Goal: Contribute content

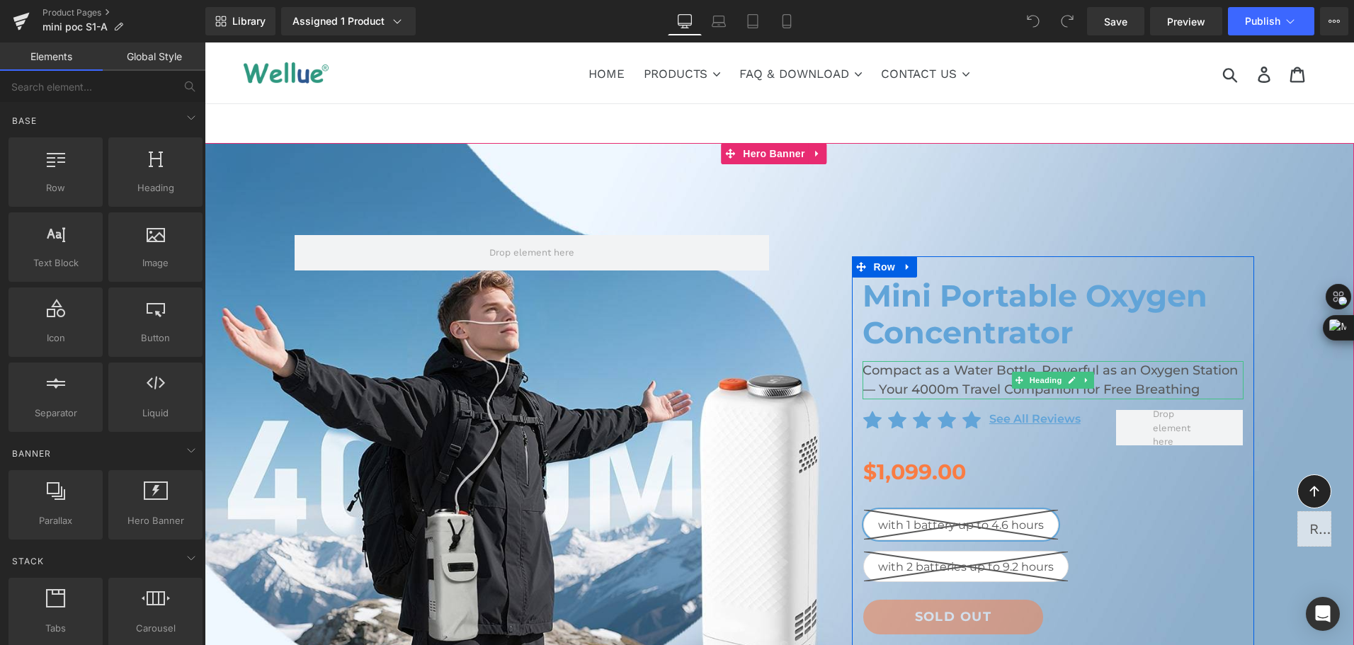
click at [905, 382] on h2 "Compact as a Water Bottle, Powerful as an Oxygen Station — Your 4000m Travel Co…" at bounding box center [1052, 380] width 381 height 38
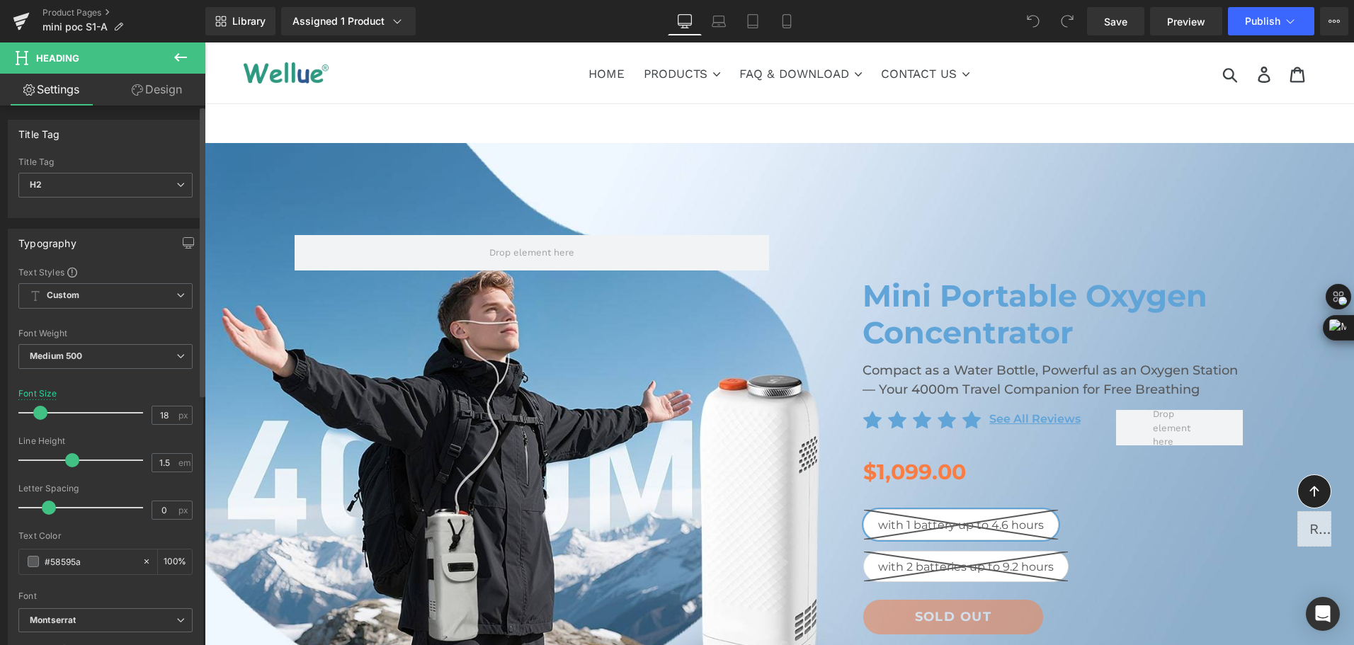
drag, startPoint x: 91, startPoint y: 559, endPoint x: 23, endPoint y: 577, distance: 69.7
click at [23, 577] on div "Text Color #58595a 100 %" at bounding box center [105, 561] width 174 height 60
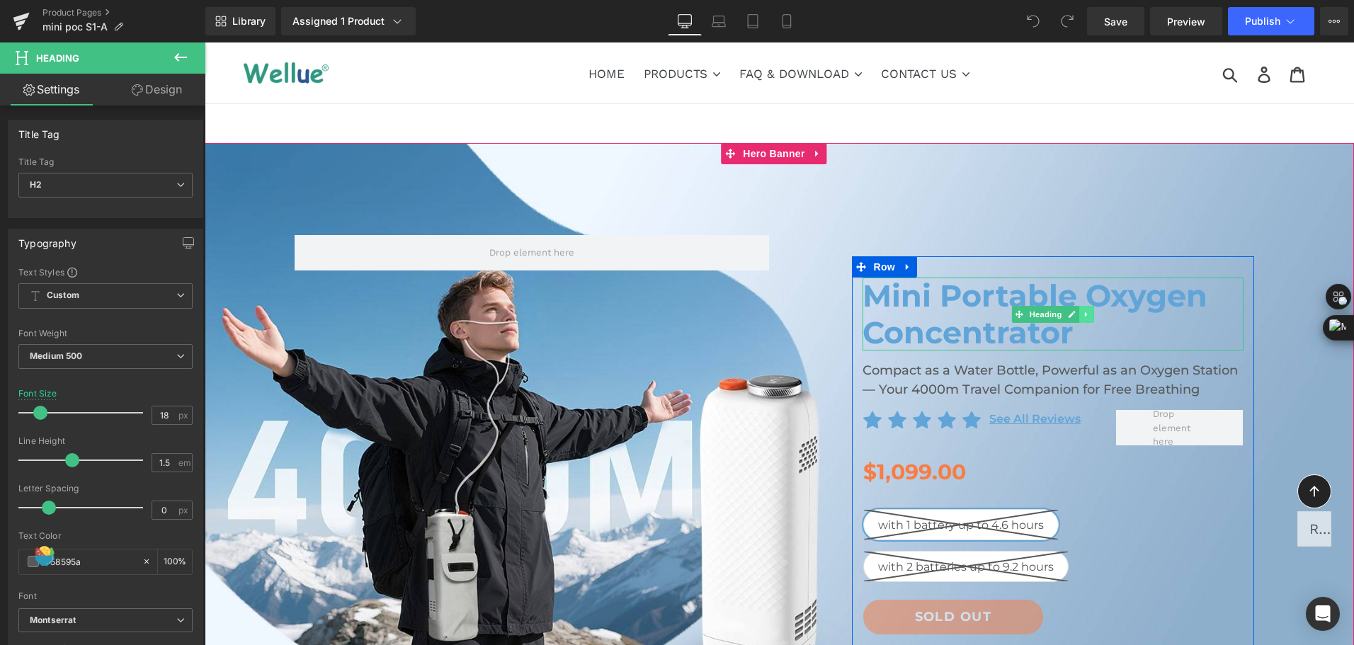
click at [1079, 319] on link at bounding box center [1086, 314] width 15 height 17
click at [1076, 319] on link at bounding box center [1078, 314] width 15 height 17
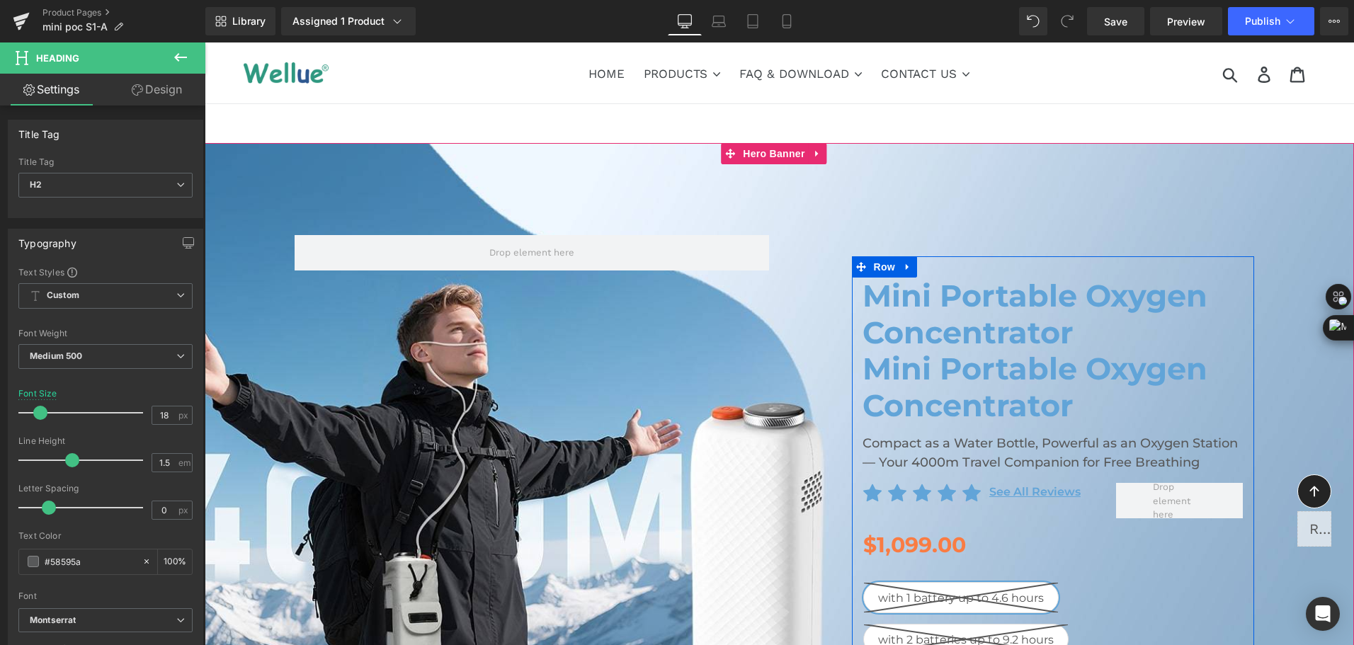
click at [934, 382] on h1 "Mini Portable Oxygen Concentrator" at bounding box center [1052, 386] width 381 height 73
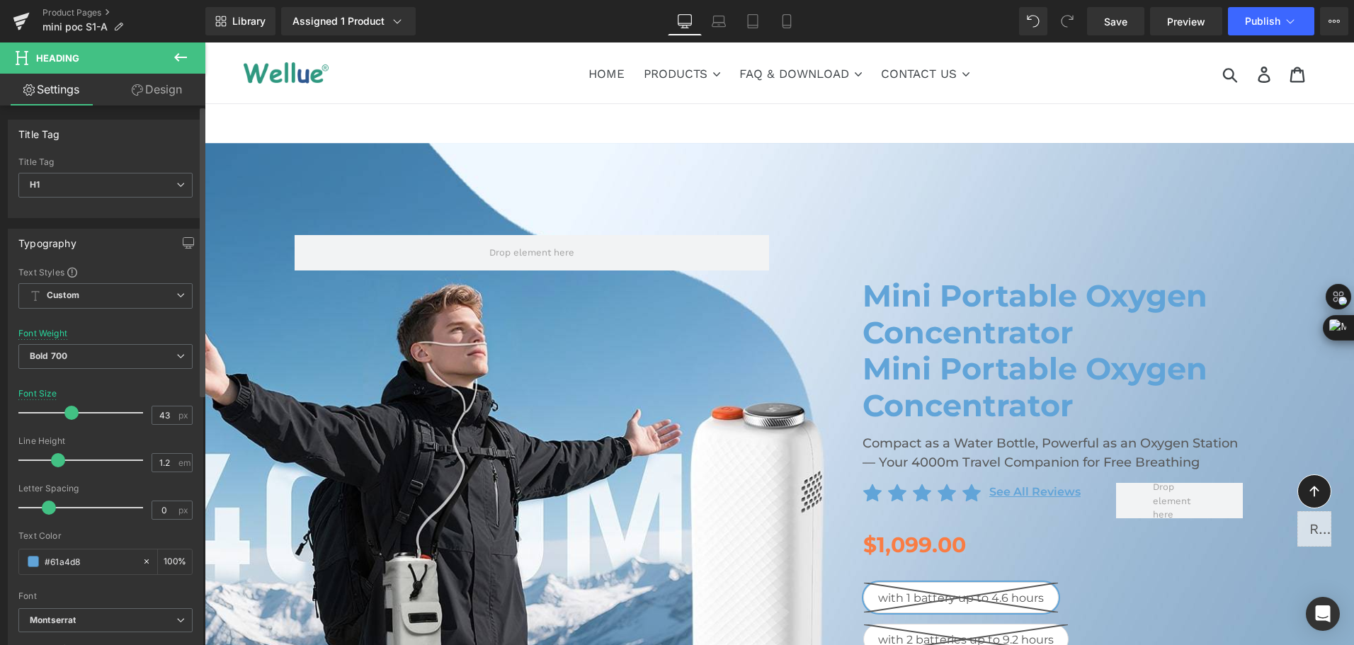
drag, startPoint x: 105, startPoint y: 564, endPoint x: 7, endPoint y: 561, distance: 98.5
click at [7, 561] on div "Typography Text Styles Custom Custom Setup Global Style Custom Setup Global Sty…" at bounding box center [106, 461] width 212 height 486
paste input "58595a"
type input "#58595a"
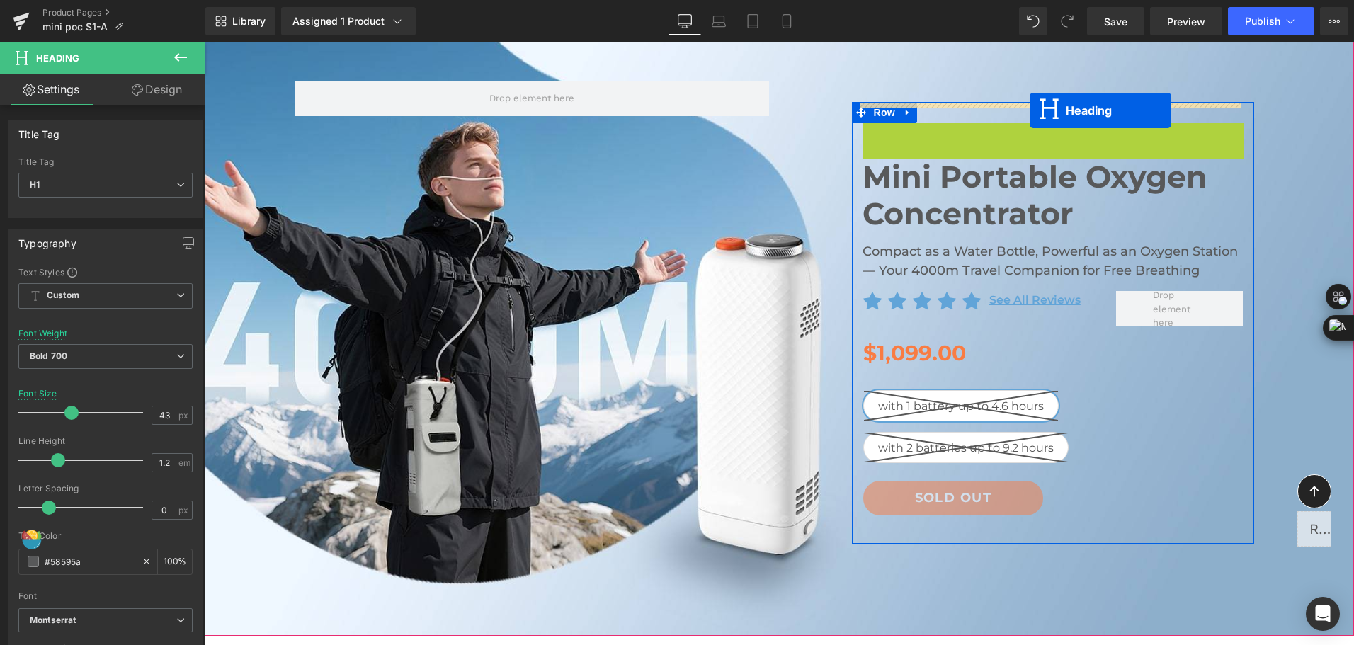
scroll to position [283, 0]
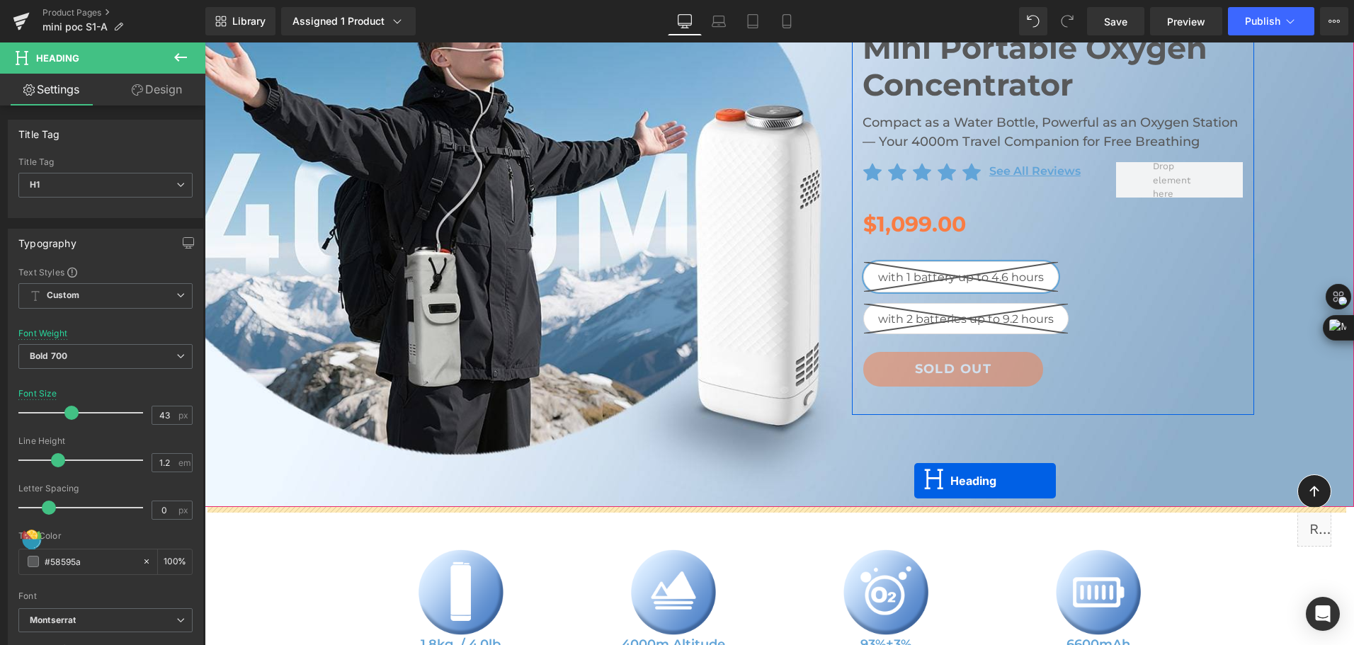
drag, startPoint x: 1014, startPoint y: 312, endPoint x: 914, endPoint y: 481, distance: 195.9
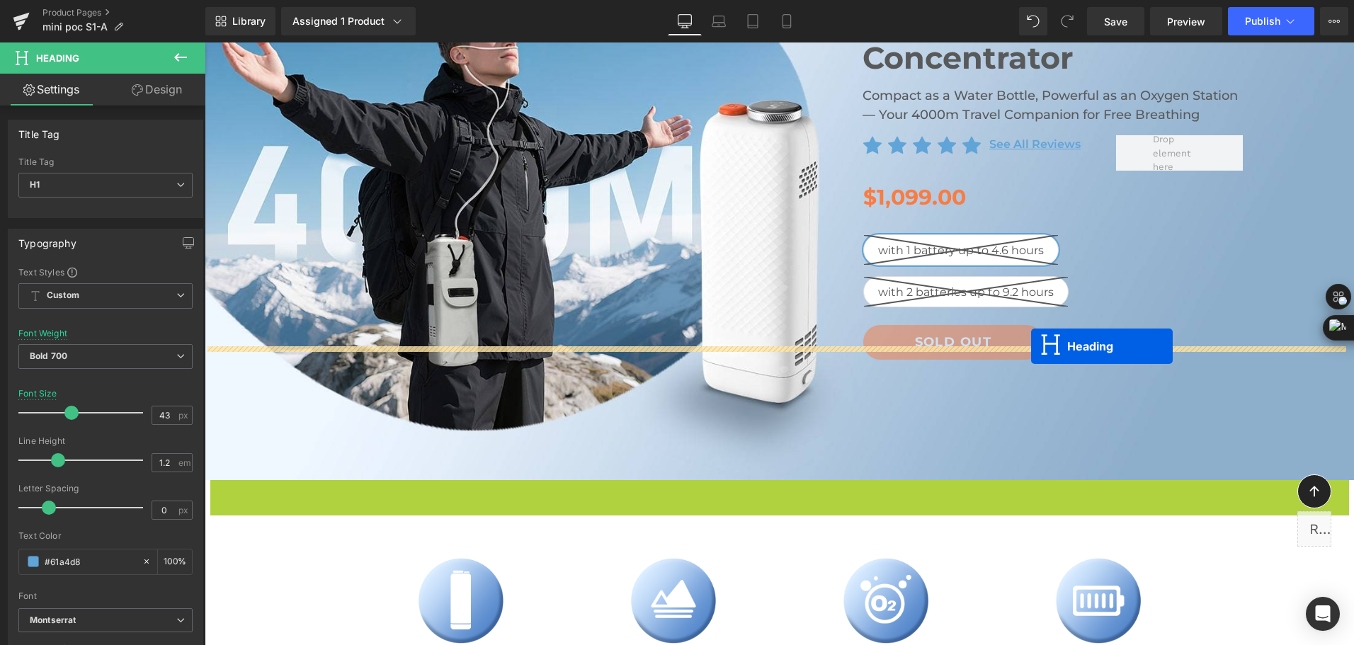
scroll to position [142, 0]
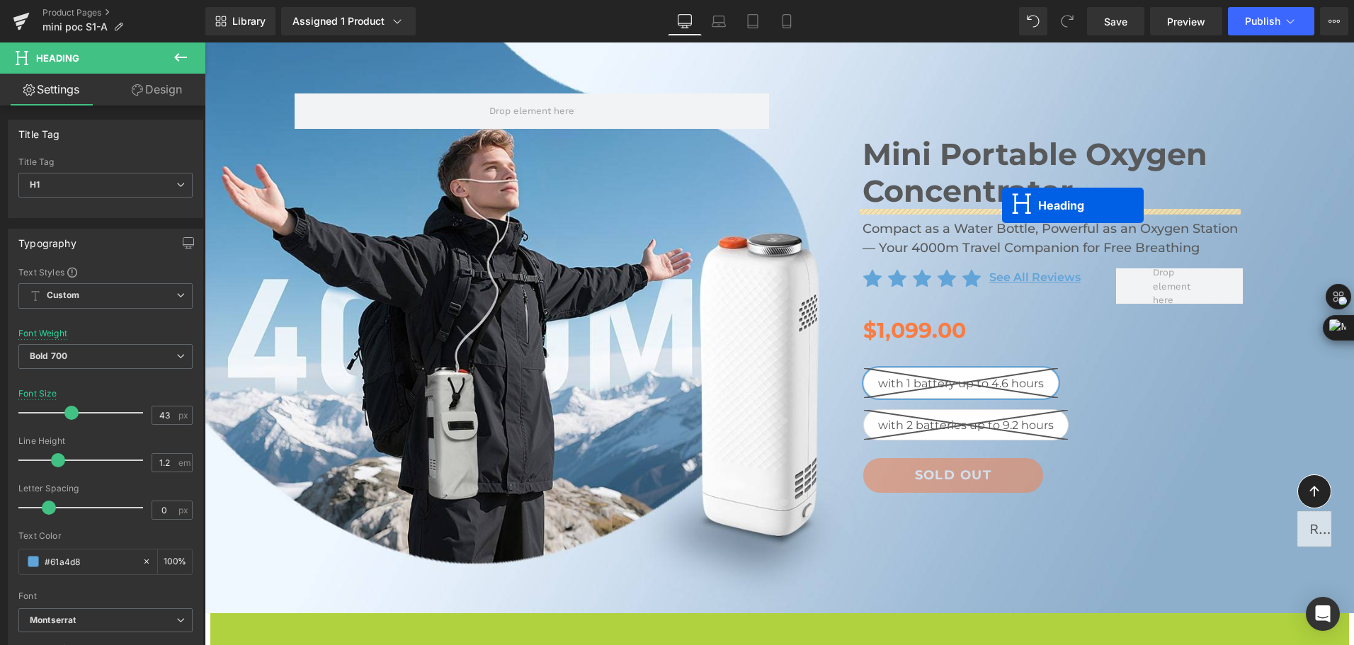
drag, startPoint x: 769, startPoint y: 420, endPoint x: 1002, endPoint y: 205, distance: 316.7
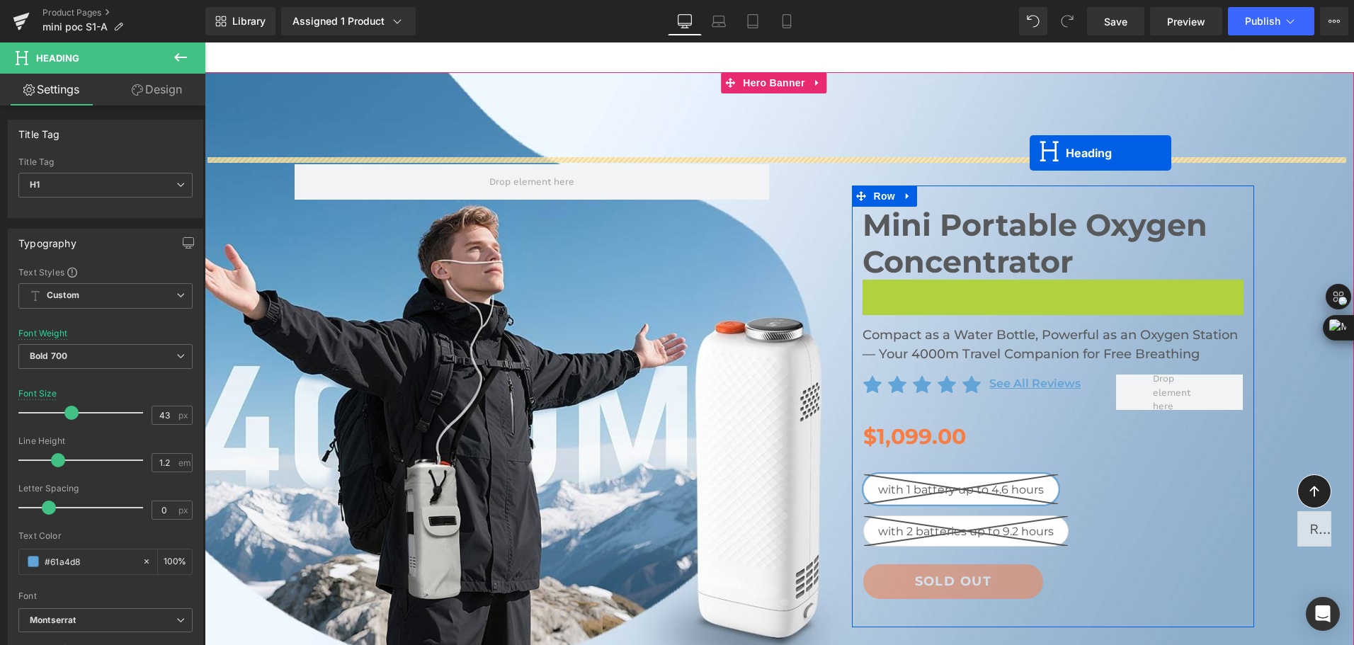
scroll to position [57, 0]
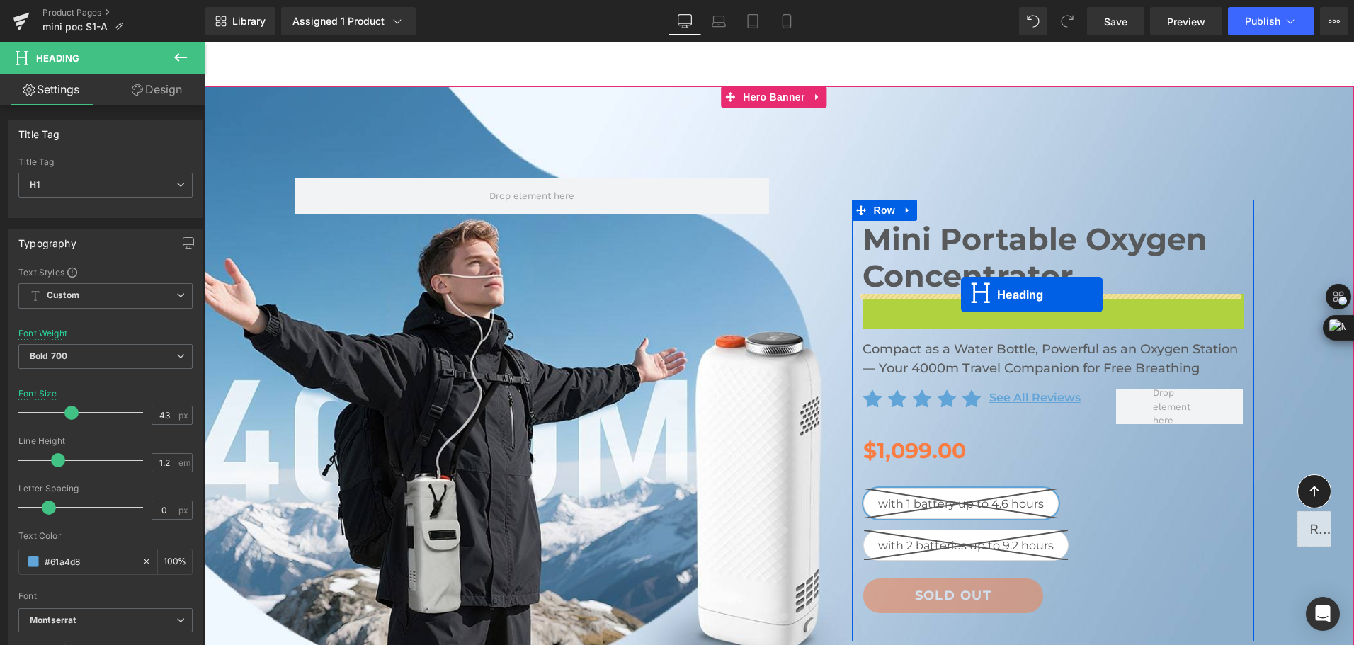
drag, startPoint x: 1019, startPoint y: 240, endPoint x: 961, endPoint y: 295, distance: 79.6
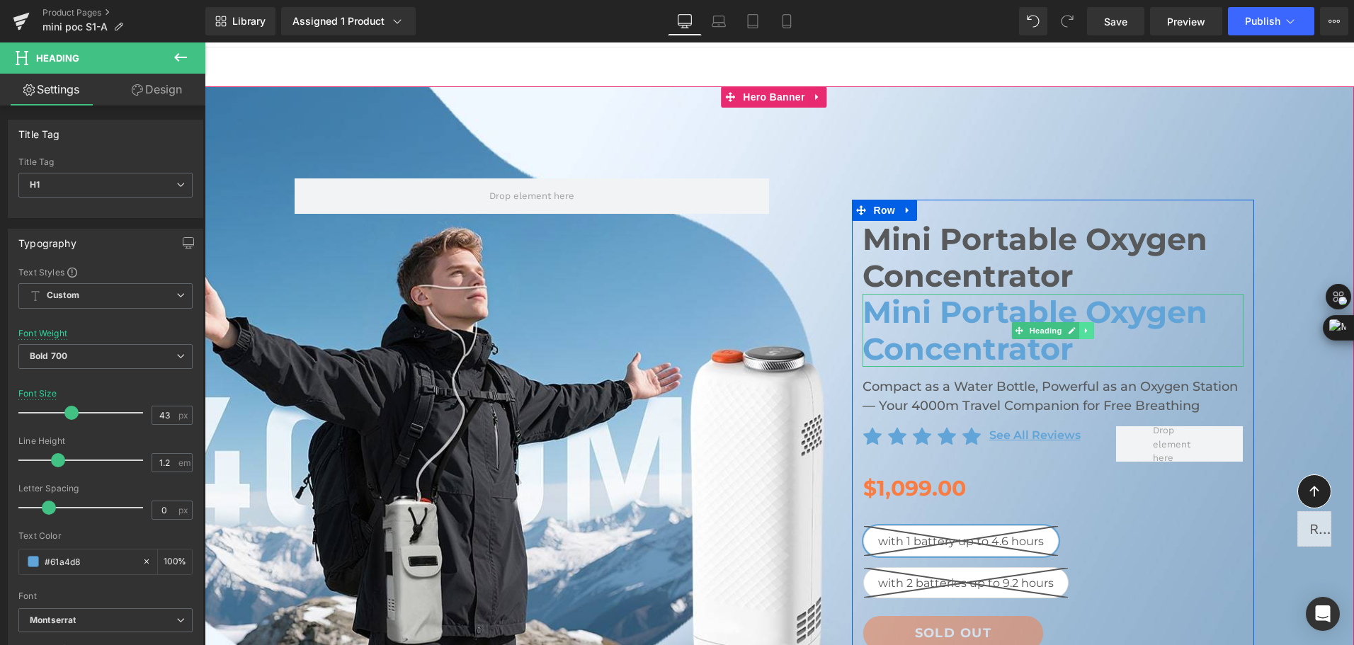
click at [1083, 334] on icon at bounding box center [1087, 330] width 8 height 8
click at [1090, 333] on icon at bounding box center [1094, 330] width 8 height 8
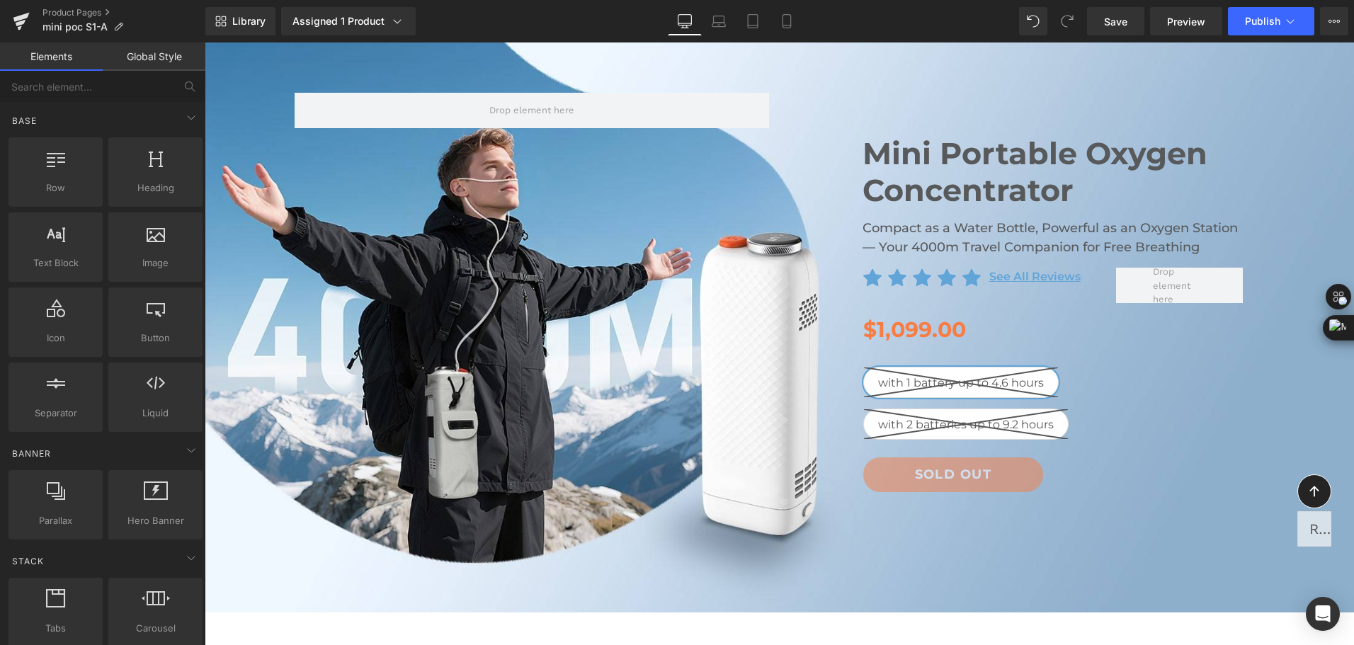
scroll to position [142, 0]
click at [1269, 8] on button "Publish" at bounding box center [1271, 21] width 86 height 28
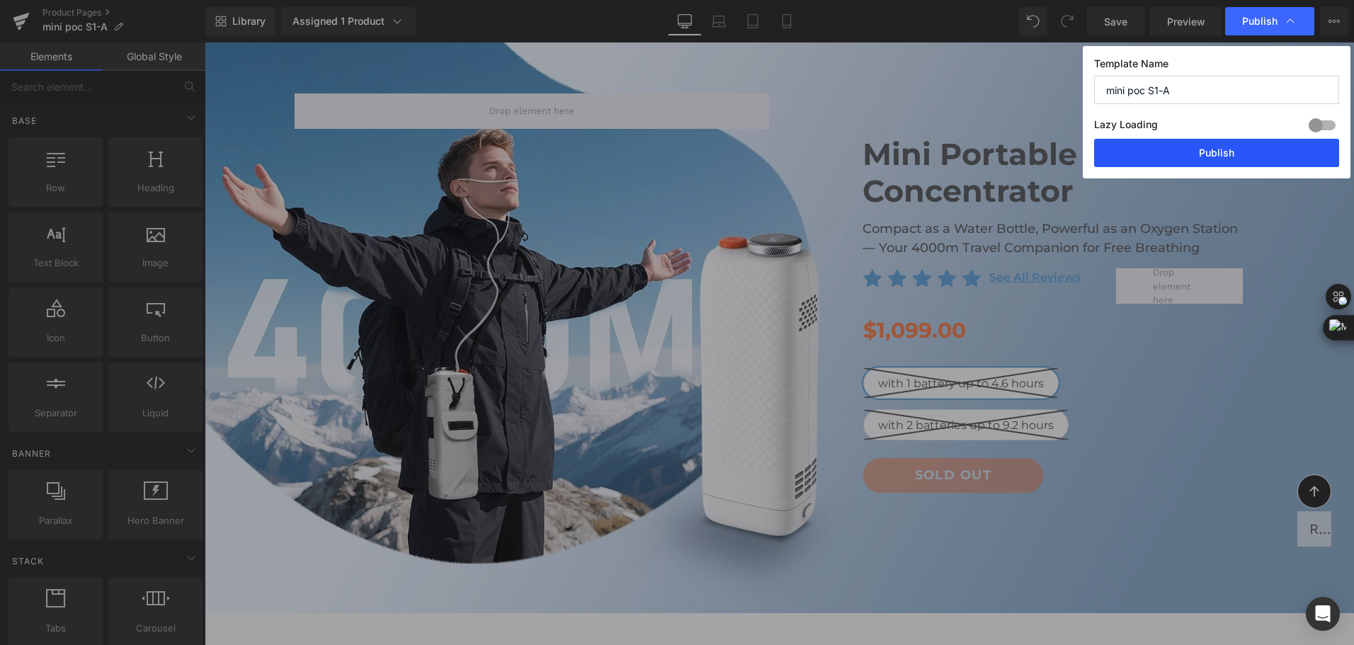
click at [1255, 154] on button "Publish" at bounding box center [1216, 153] width 245 height 28
